Goal: Task Accomplishment & Management: Use online tool/utility

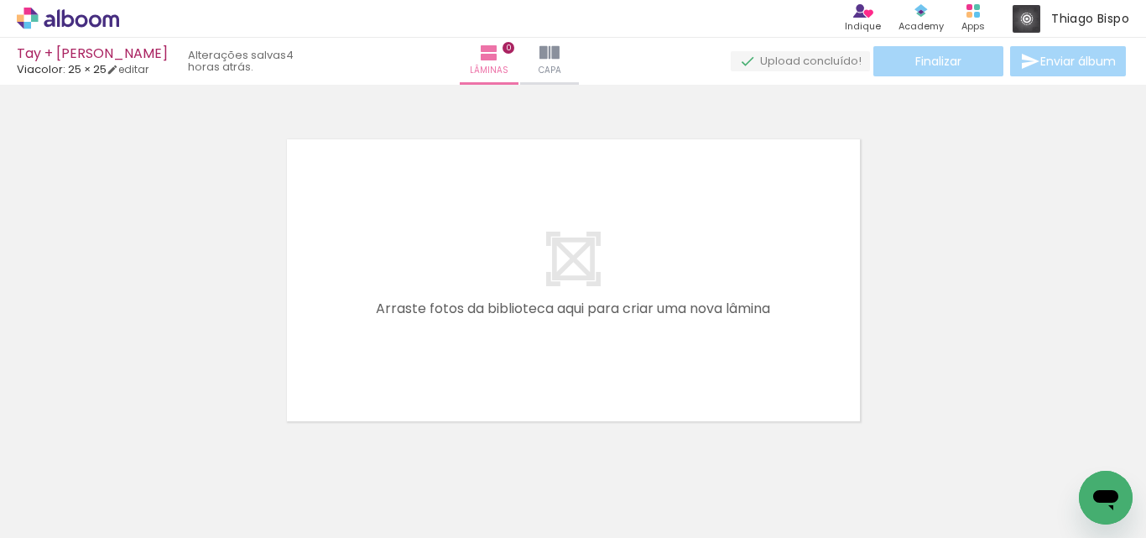
scroll to position [22, 0]
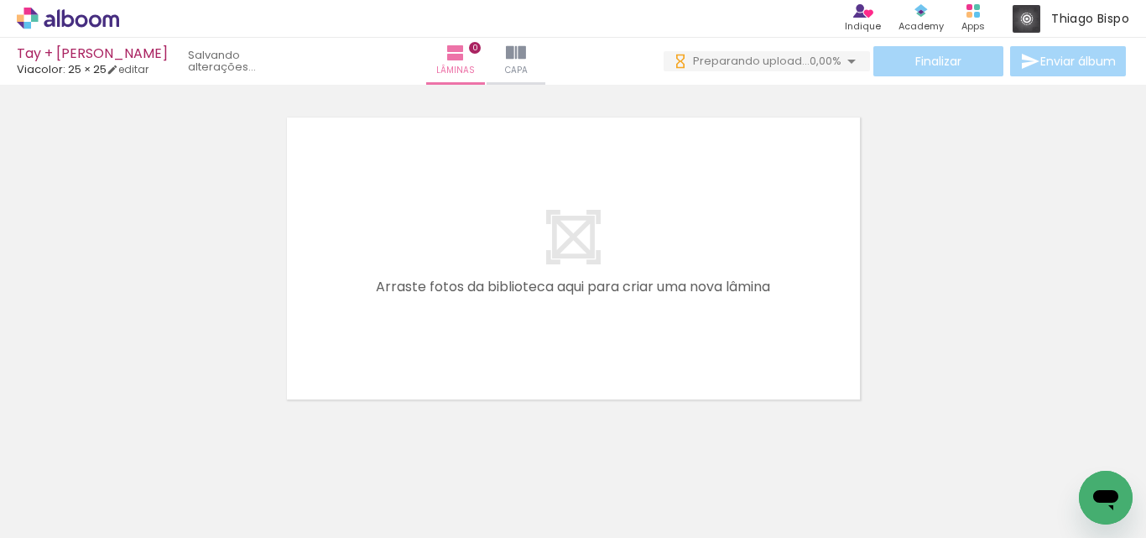
click at [233, 456] on paper-icon-button at bounding box center [225, 447] width 21 height 21
click at [136, 449] on iron-icon at bounding box center [132, 448] width 18 height 18
